Goal: Task Accomplishment & Management: Manage account settings

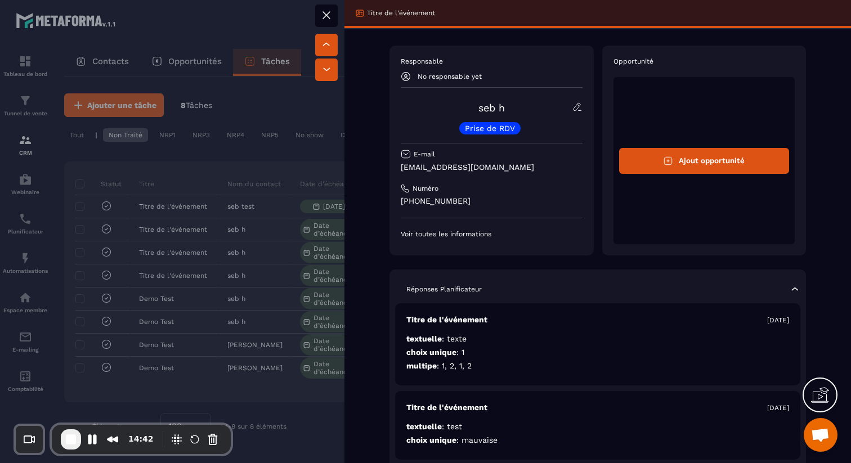
click at [323, 64] on icon at bounding box center [326, 69] width 11 height 11
click at [331, 42] on icon at bounding box center [326, 44] width 11 height 11
click at [330, 7] on button at bounding box center [326, 16] width 23 height 23
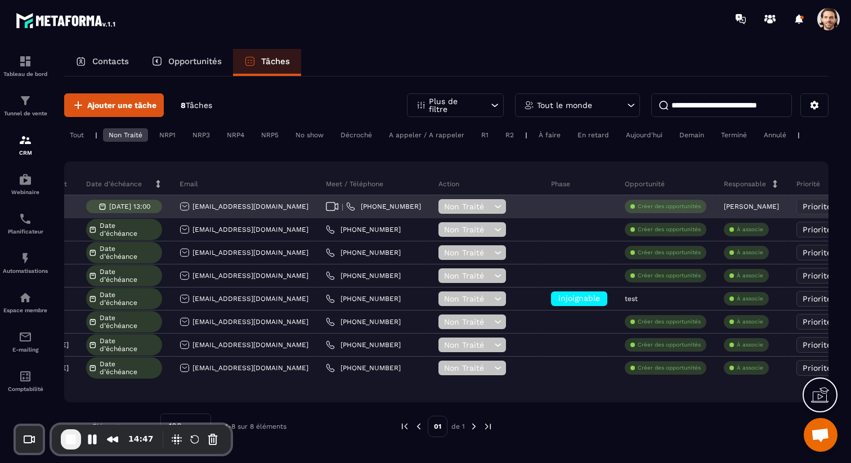
scroll to position [0, 216]
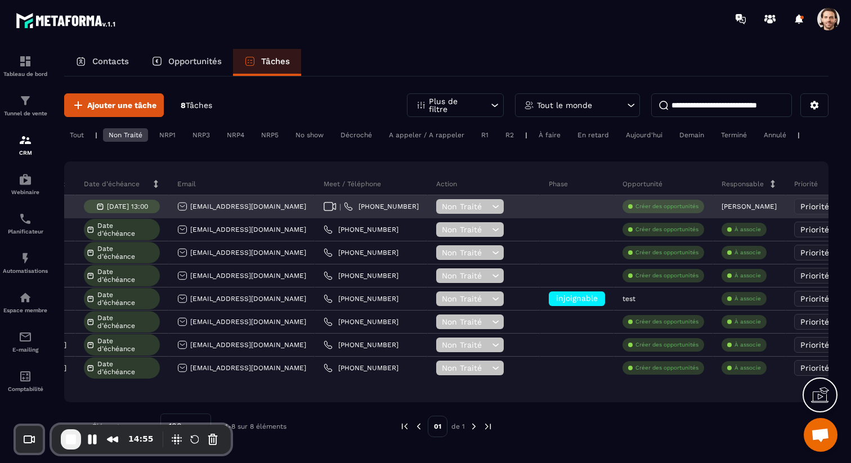
click at [490, 205] on icon at bounding box center [495, 206] width 11 height 11
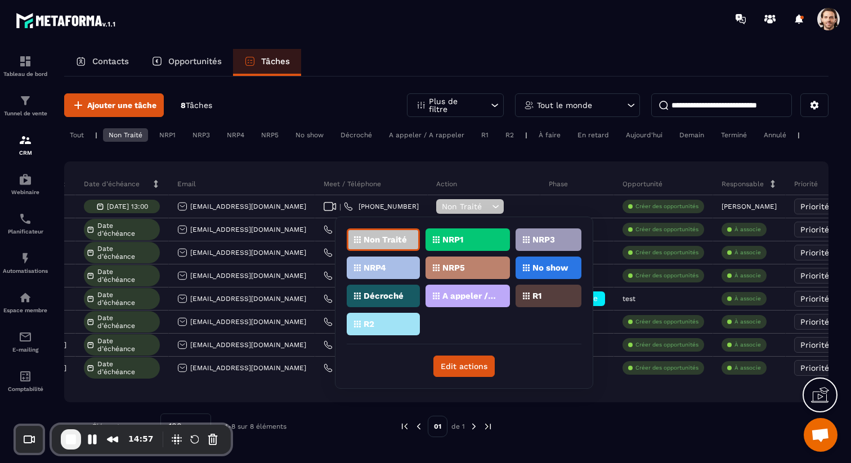
click at [516, 239] on div "NRP1" at bounding box center [549, 240] width 66 height 23
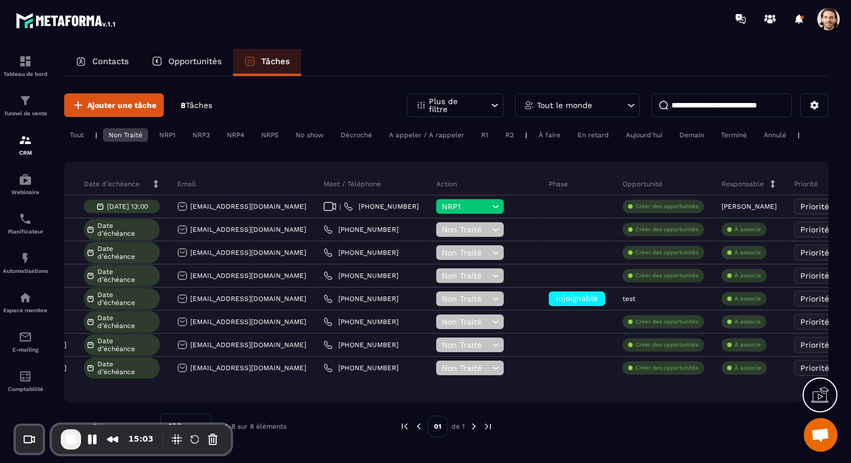
click at [141, 136] on div "Non Traité" at bounding box center [125, 135] width 45 height 14
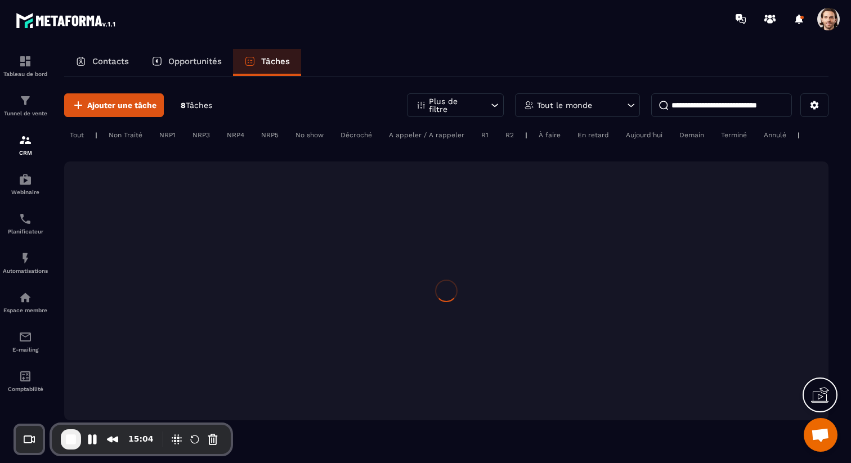
click at [187, 135] on div "NRP1" at bounding box center [201, 135] width 29 height 14
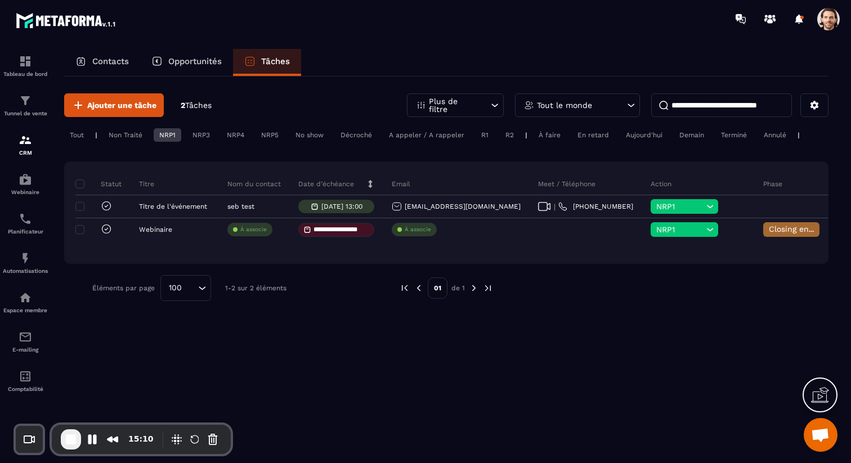
click at [154, 134] on div "Non Traité" at bounding box center [168, 135] width 28 height 14
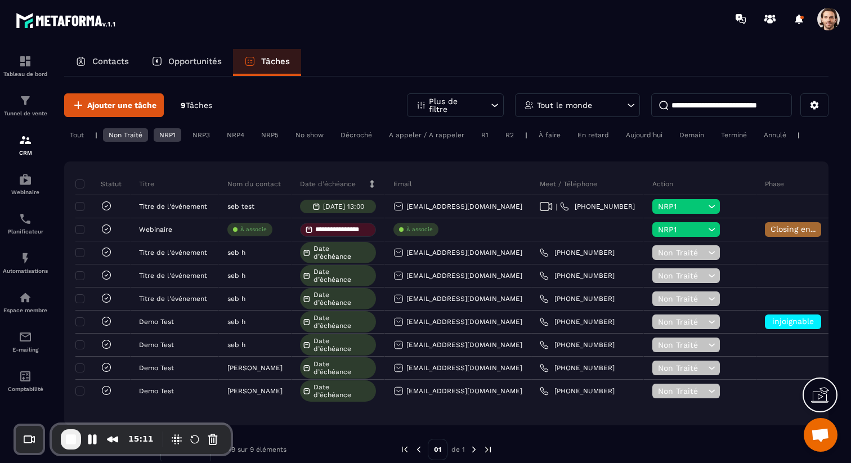
click at [154, 141] on div "Non Traité" at bounding box center [168, 135] width 28 height 14
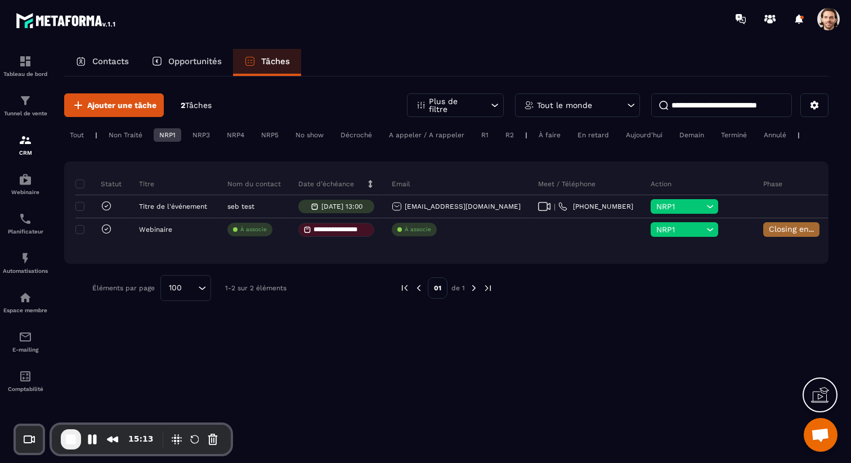
click at [167, 135] on div "NRP1" at bounding box center [168, 135] width 28 height 14
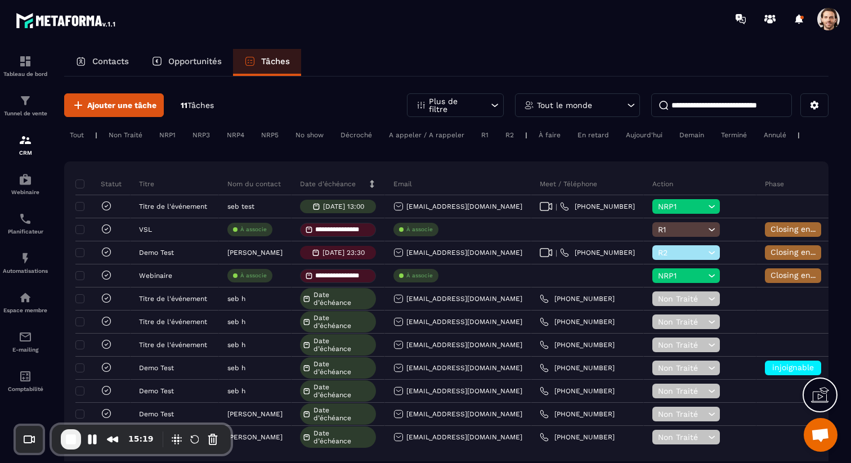
click at [187, 135] on div "NRP1" at bounding box center [201, 135] width 29 height 14
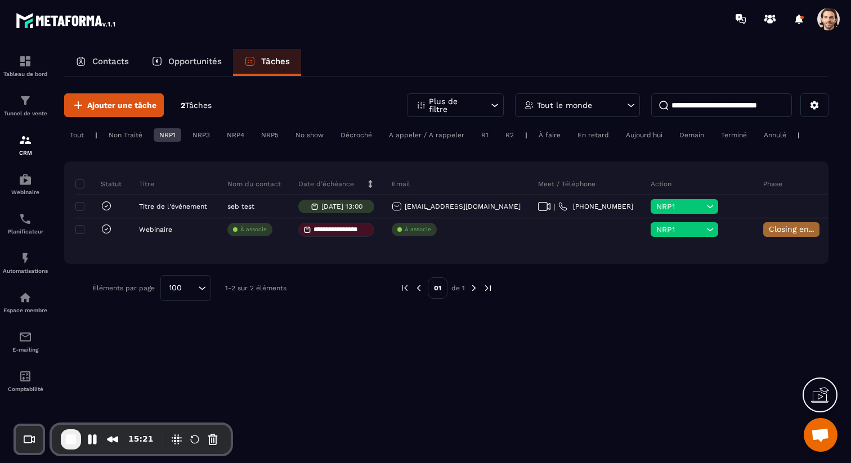
click at [674, 136] on div "À faire" at bounding box center [692, 135] width 36 height 14
click at [716, 136] on div "En retard" at bounding box center [734, 135] width 37 height 14
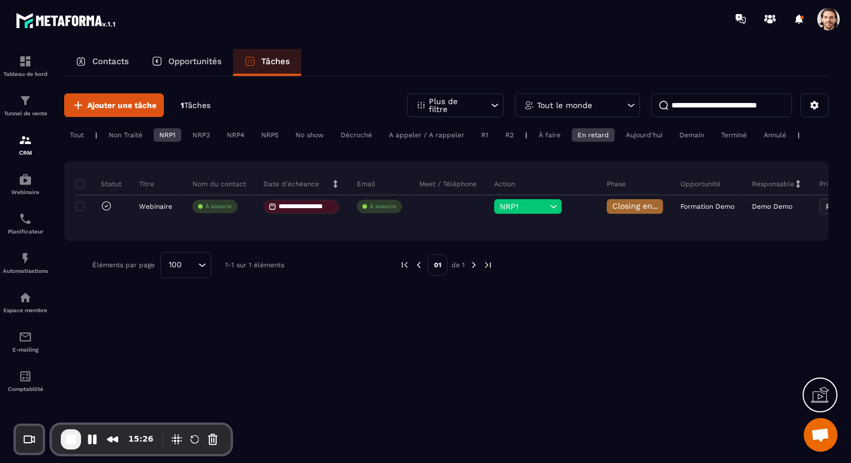
click at [674, 137] on div "À faire" at bounding box center [692, 135] width 36 height 14
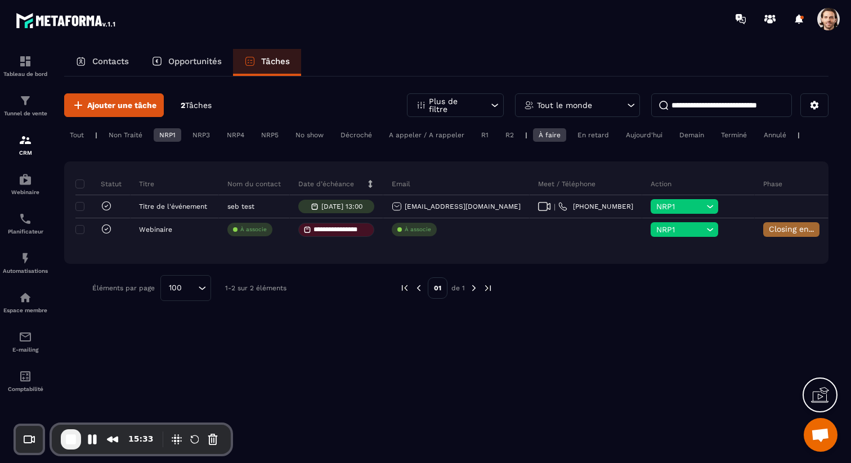
click at [758, 136] on div "Aujourd'hui" at bounding box center [775, 135] width 34 height 14
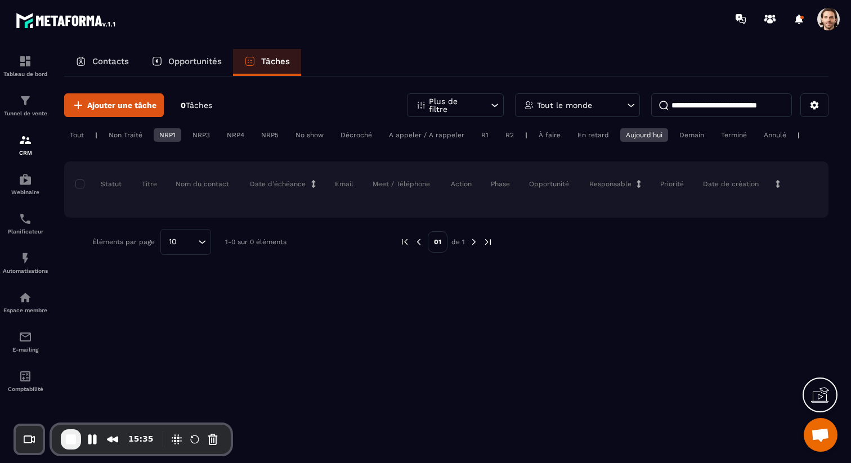
click at [696, 138] on div "Demain" at bounding box center [692, 135] width 36 height 14
click at [674, 132] on div "À faire" at bounding box center [692, 135] width 36 height 14
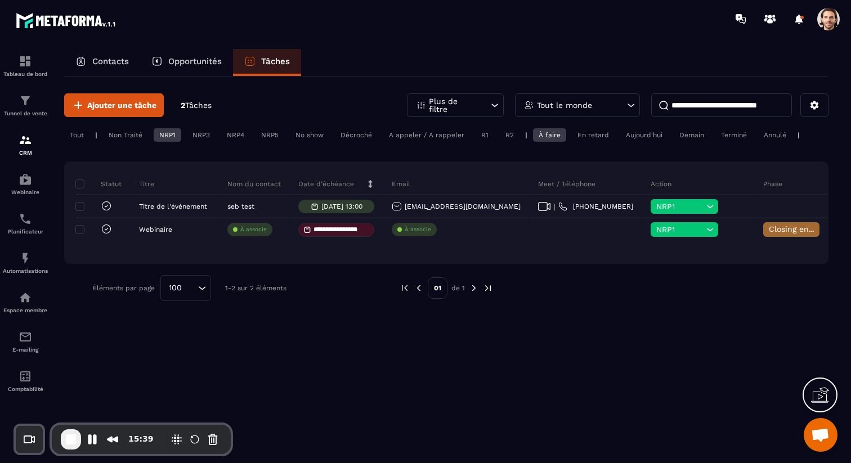
click at [614, 100] on div "Tout le monde" at bounding box center [577, 105] width 125 height 24
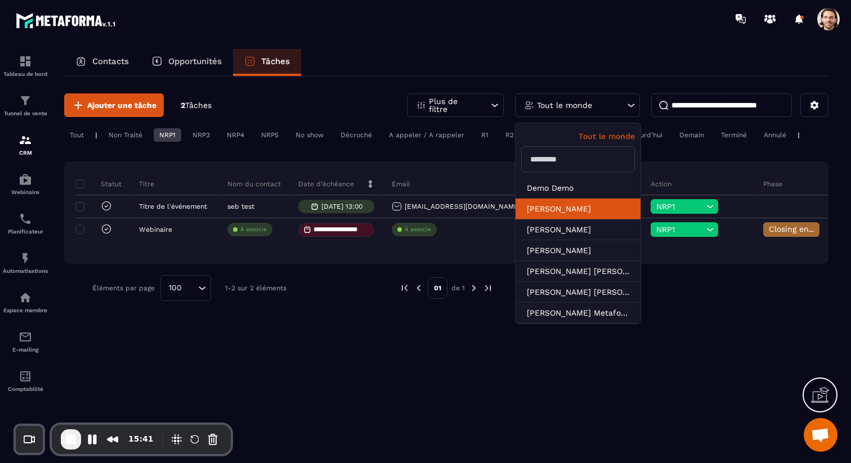
click at [592, 220] on li "[PERSON_NAME]" at bounding box center [578, 230] width 125 height 21
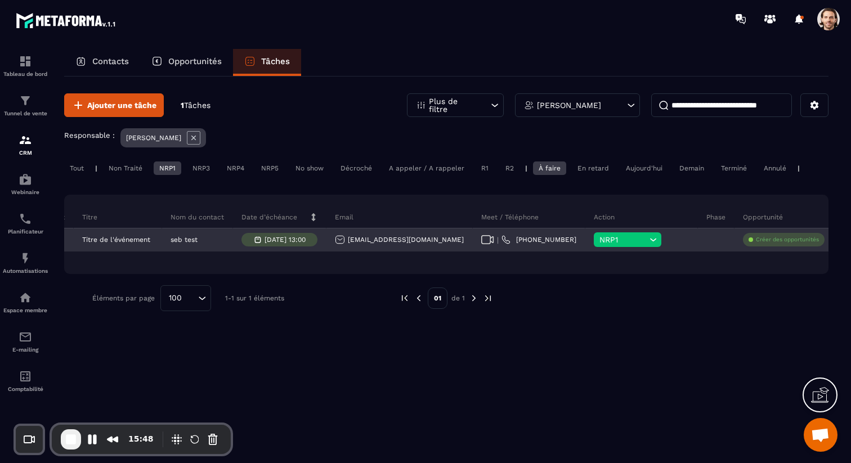
scroll to position [0, 0]
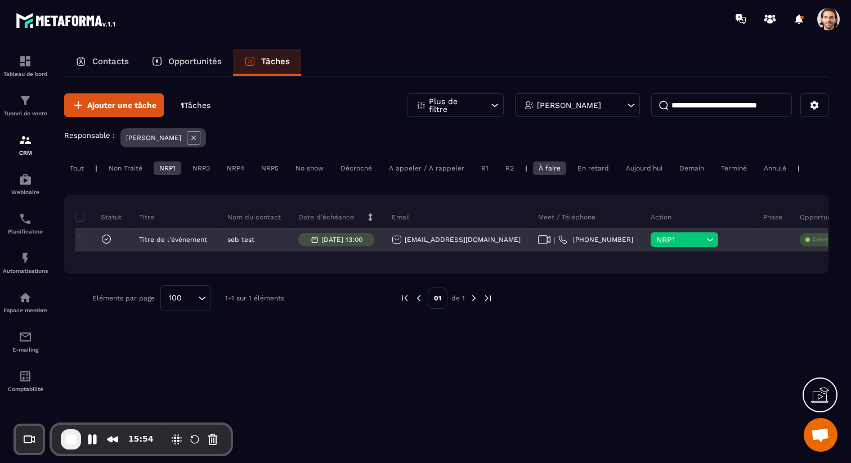
click at [705, 244] on icon at bounding box center [710, 239] width 11 height 11
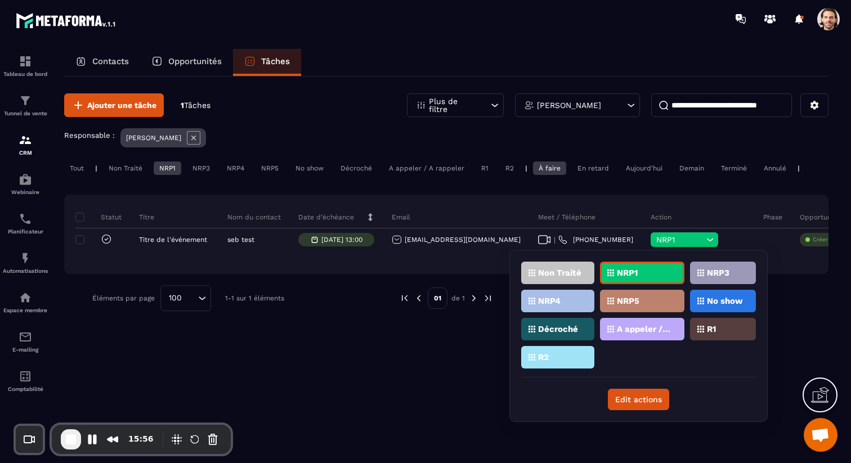
click at [595, 346] on div "R1" at bounding box center [557, 357] width 73 height 23
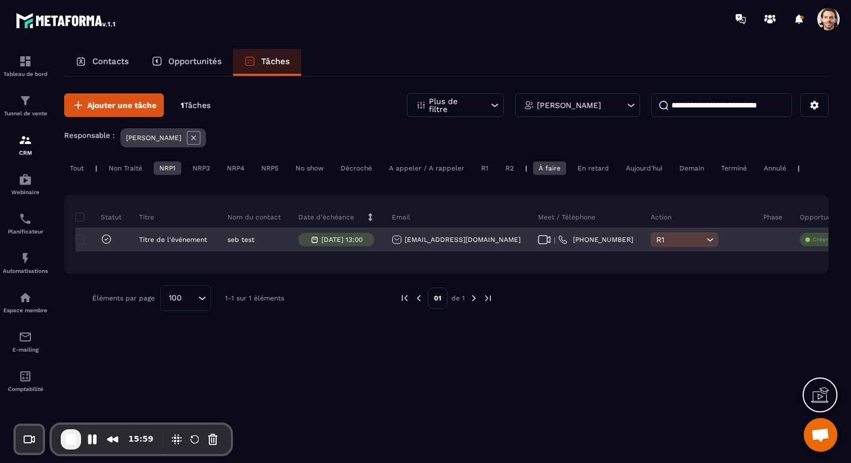
click at [363, 240] on p "[DATE] 13:00" at bounding box center [342, 240] width 41 height 8
